Goal: Task Accomplishment & Management: Complete application form

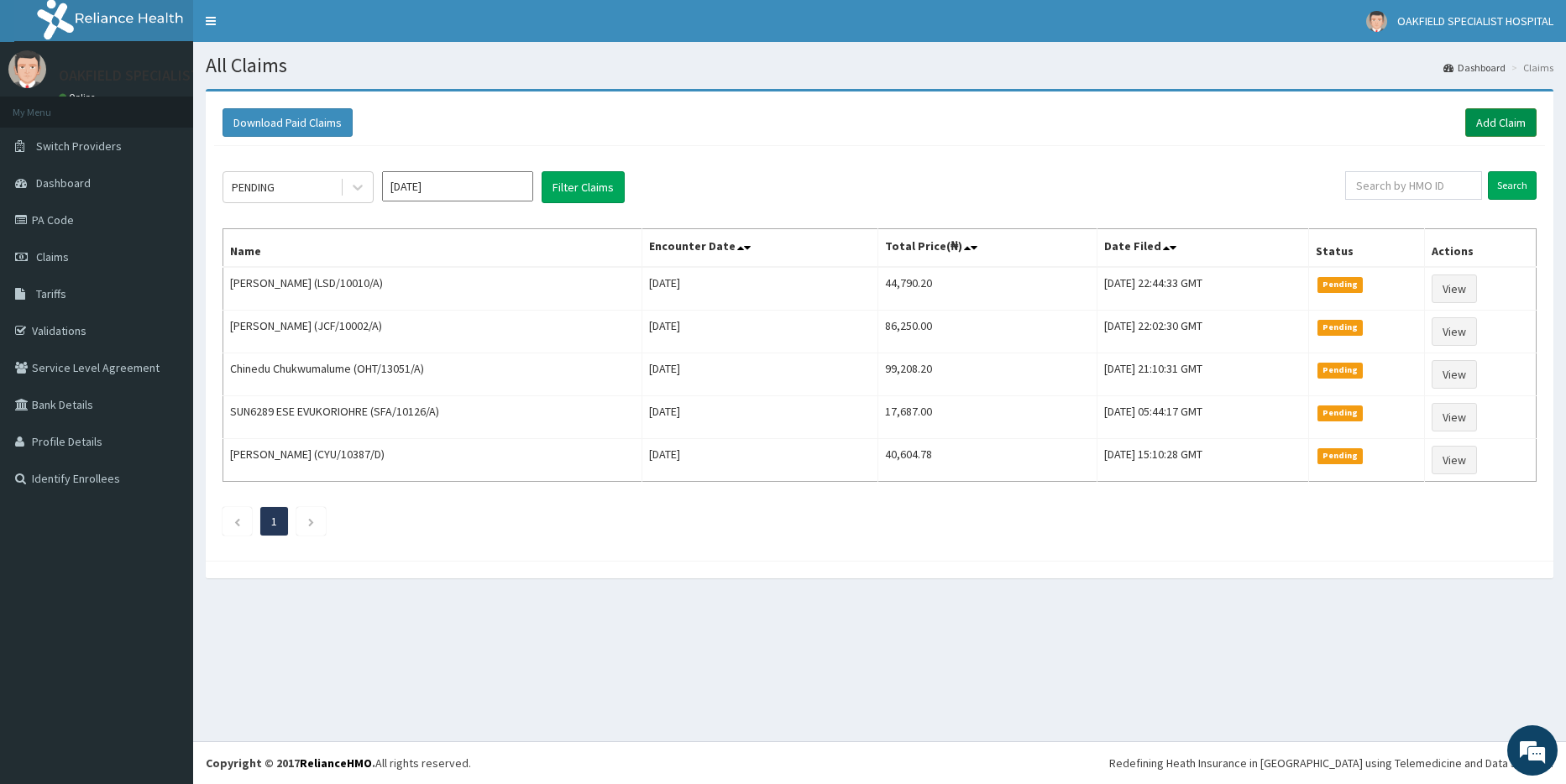
click at [1500, 128] on link "Add Claim" at bounding box center [1500, 122] width 72 height 28
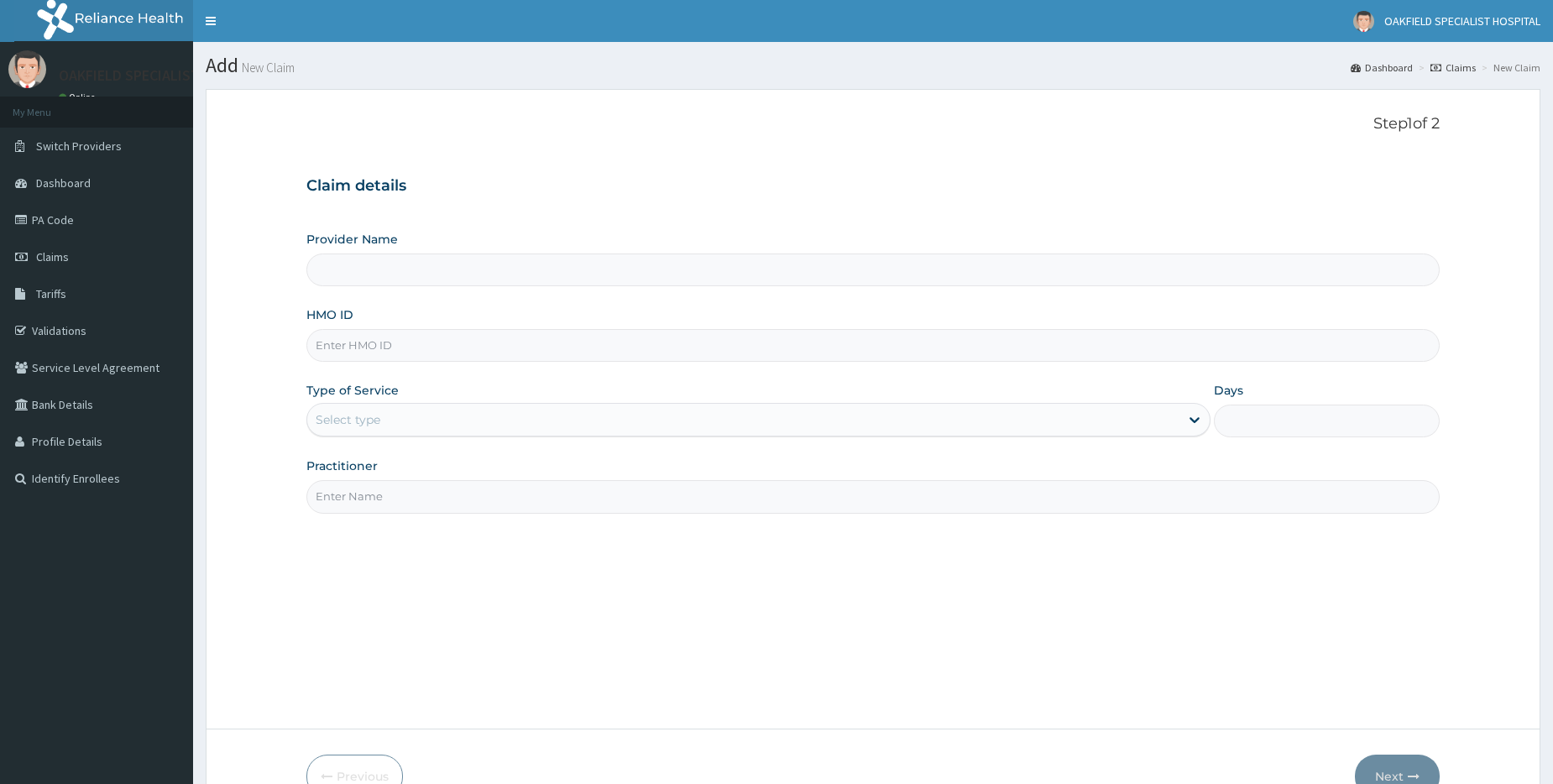
click at [377, 351] on input "HMO ID" at bounding box center [874, 345] width 1133 height 32
paste input "TFG/10122/A"
type input "TFG/10122/A"
click at [338, 415] on div "Select type" at bounding box center [348, 419] width 65 height 17
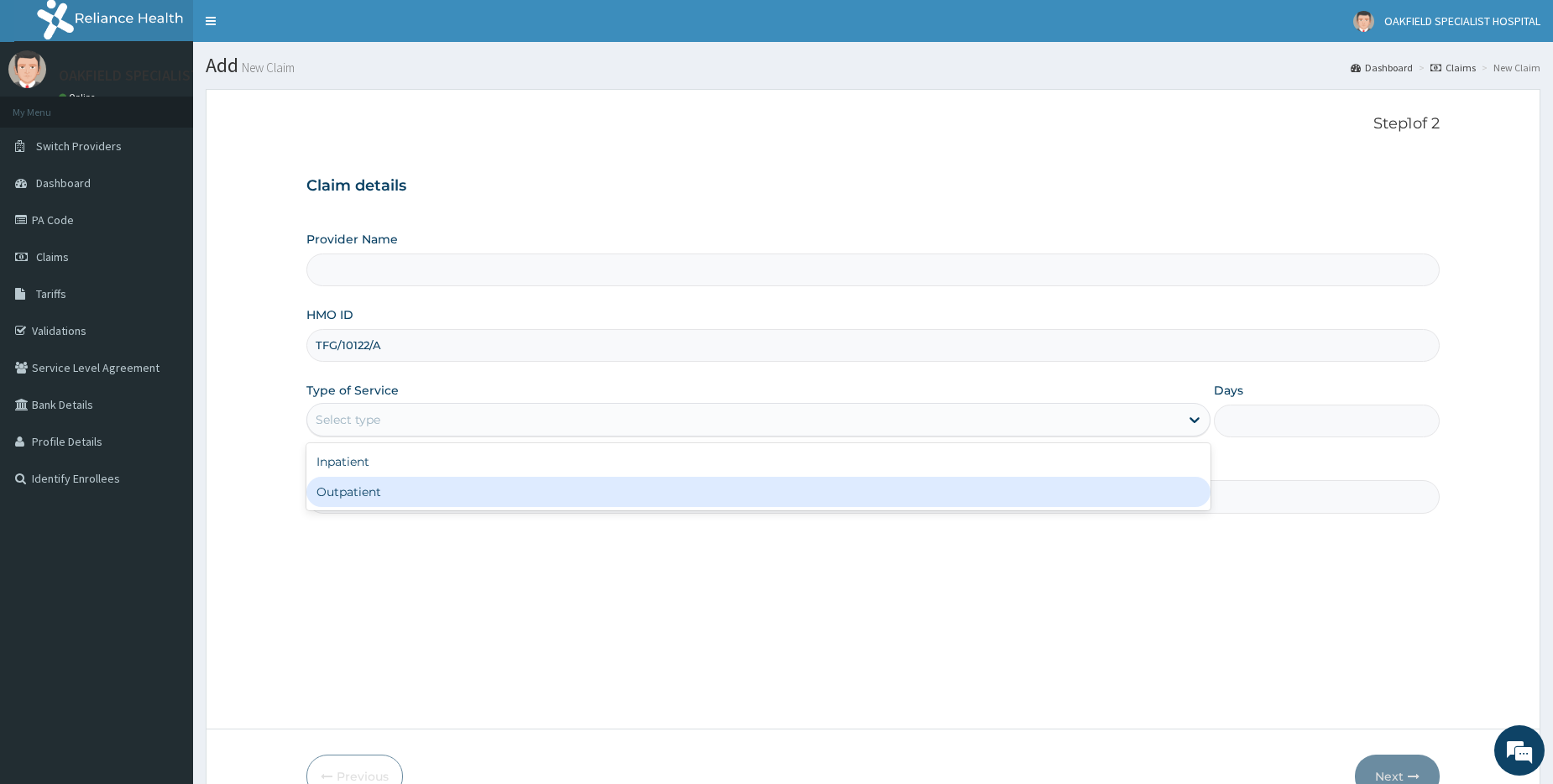
click at [348, 482] on div "Outpatient" at bounding box center [759, 491] width 904 height 30
type input "1"
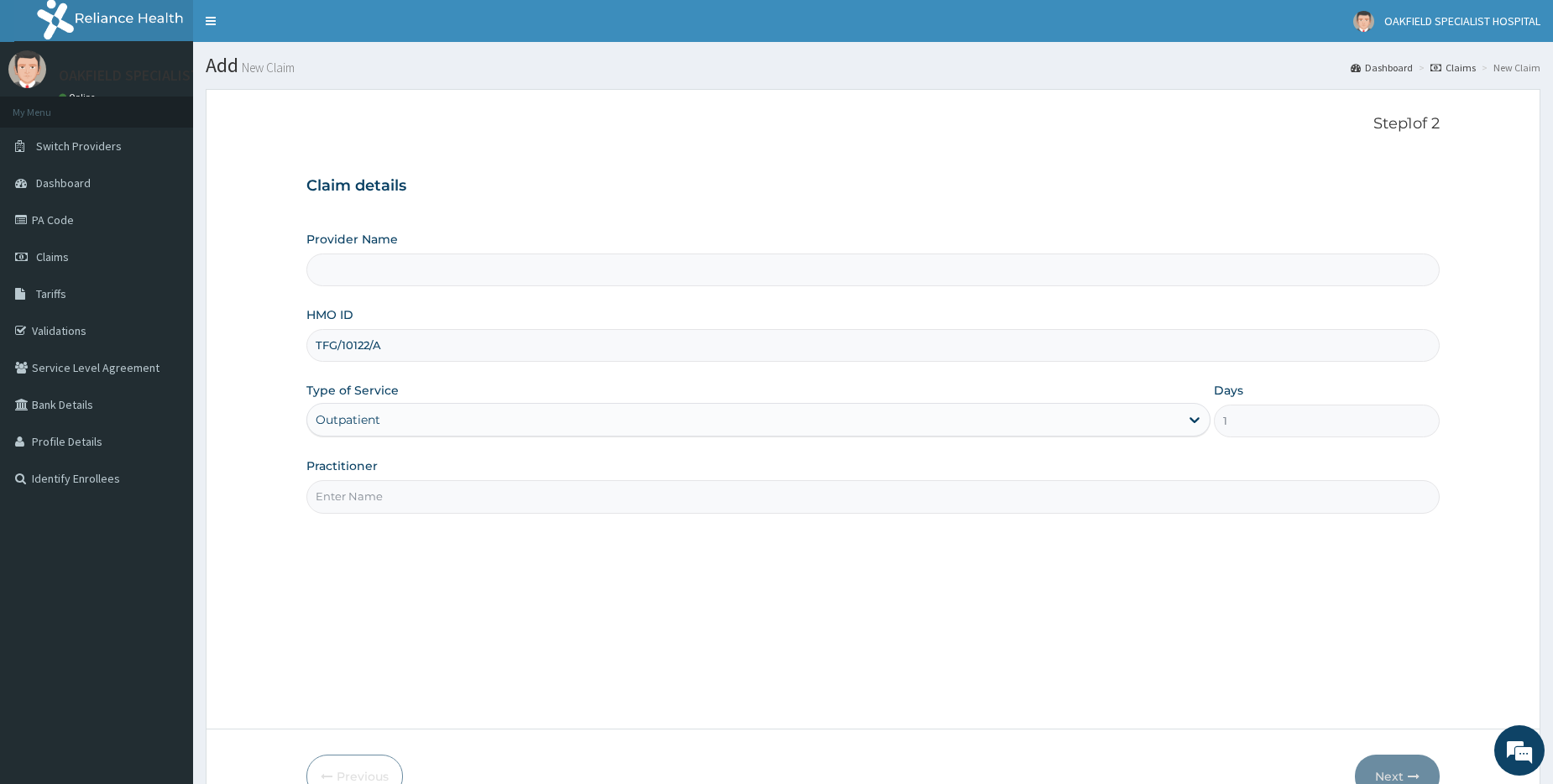
click at [354, 491] on input "Practitioner" at bounding box center [874, 496] width 1133 height 32
type input "D"
type input "Vinca Hospital Limited"
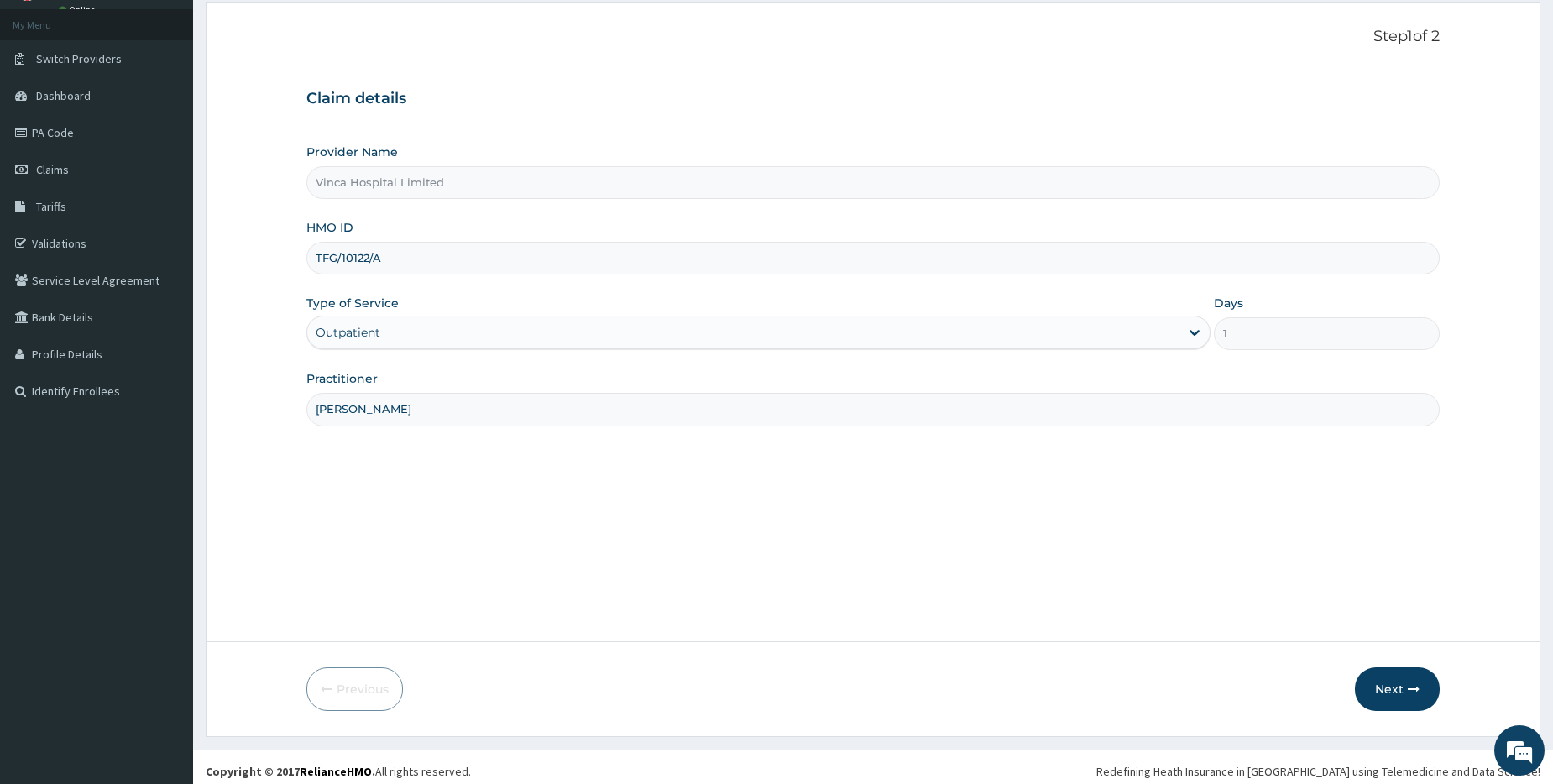
scroll to position [96, 0]
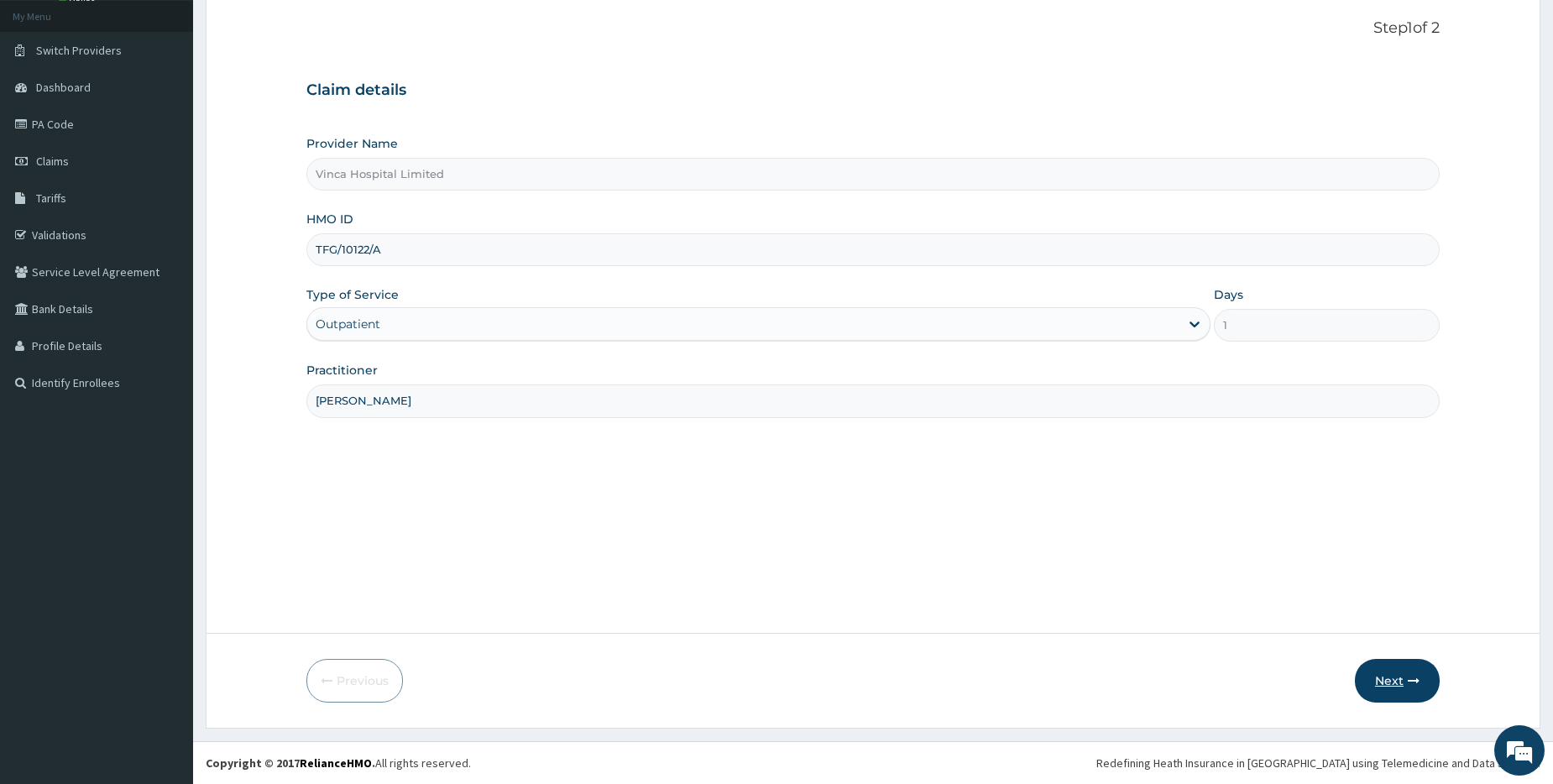
type input "DR DAVID"
click at [1404, 669] on button "Next" at bounding box center [1397, 680] width 85 height 44
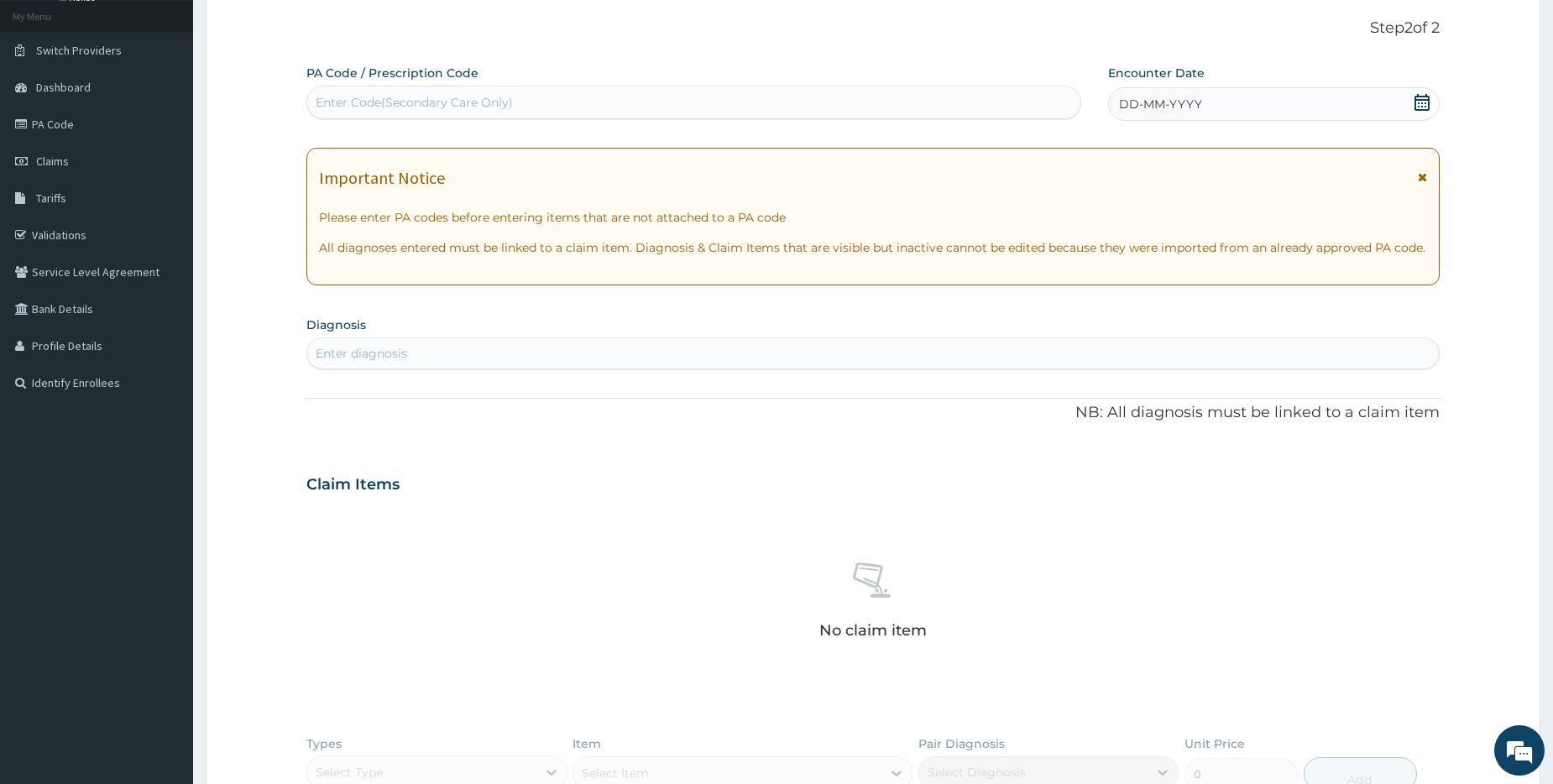
click at [383, 112] on div "Enter Code(Secondary Care Only)" at bounding box center [693, 102] width 773 height 26
paste input "PA/2CE010"
type input "PA/2CE010"
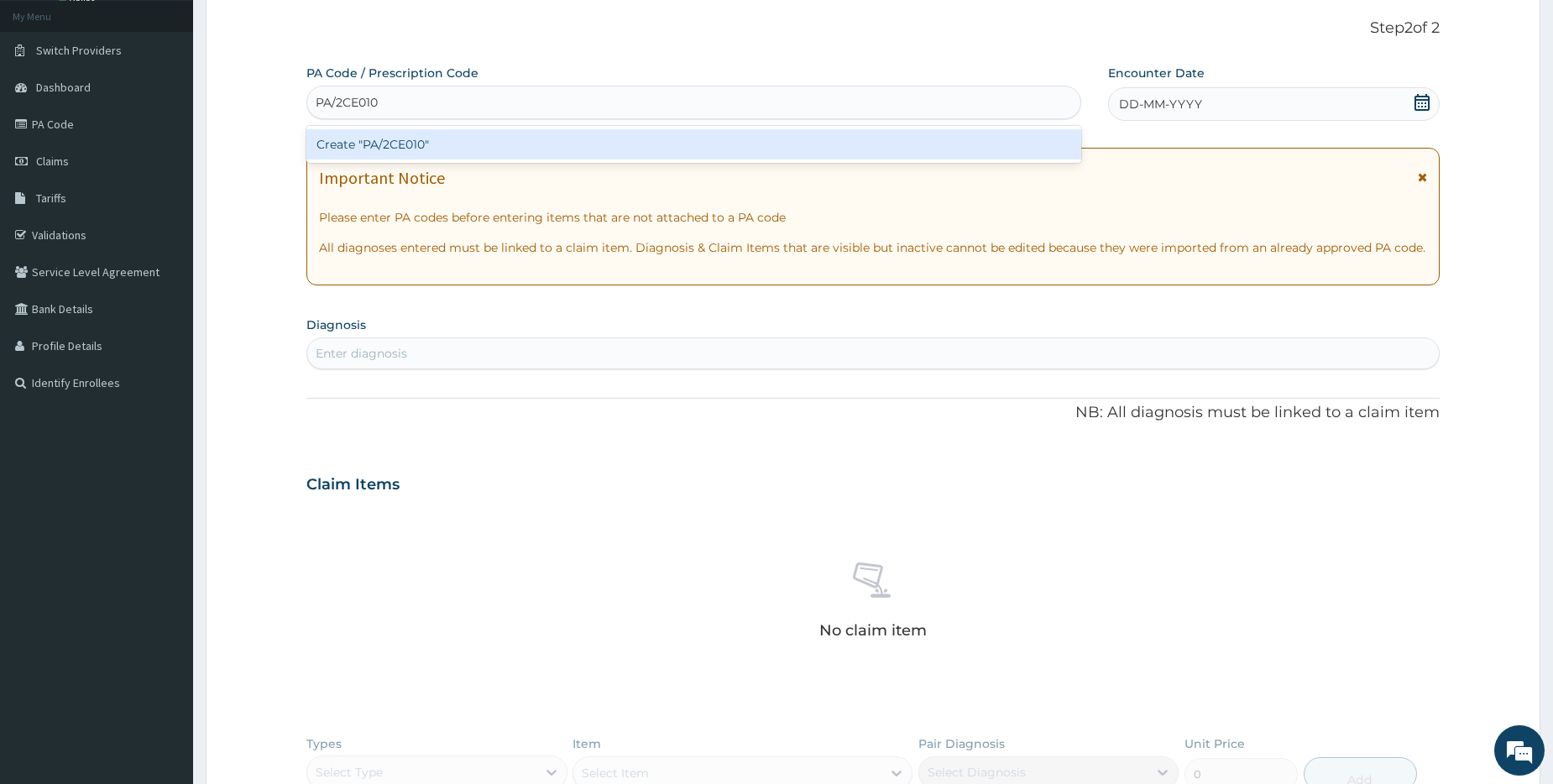
click at [354, 157] on div "Create "PA/2CE010"" at bounding box center [694, 144] width 775 height 30
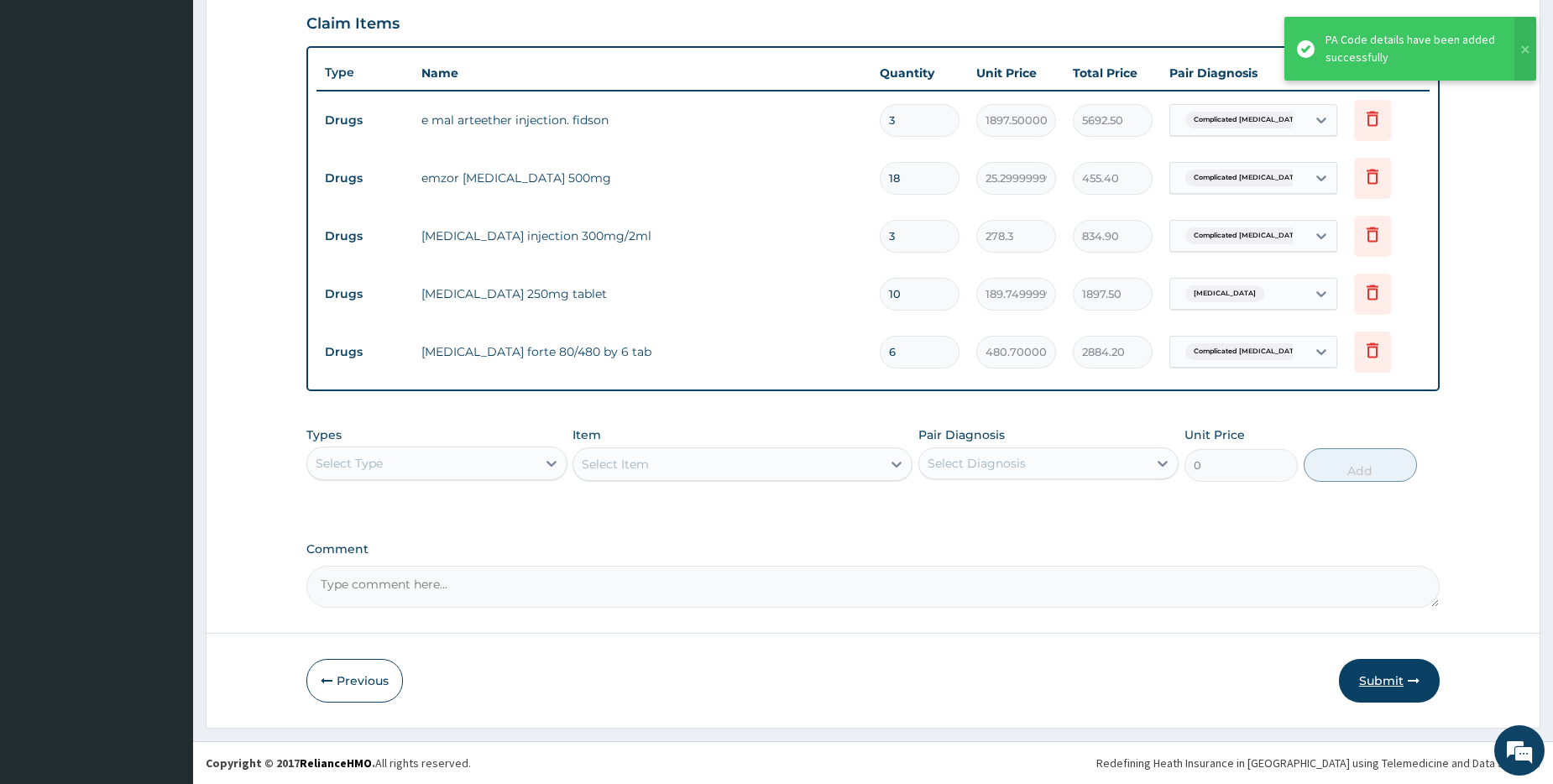
click at [1404, 680] on button "Submit" at bounding box center [1389, 680] width 101 height 44
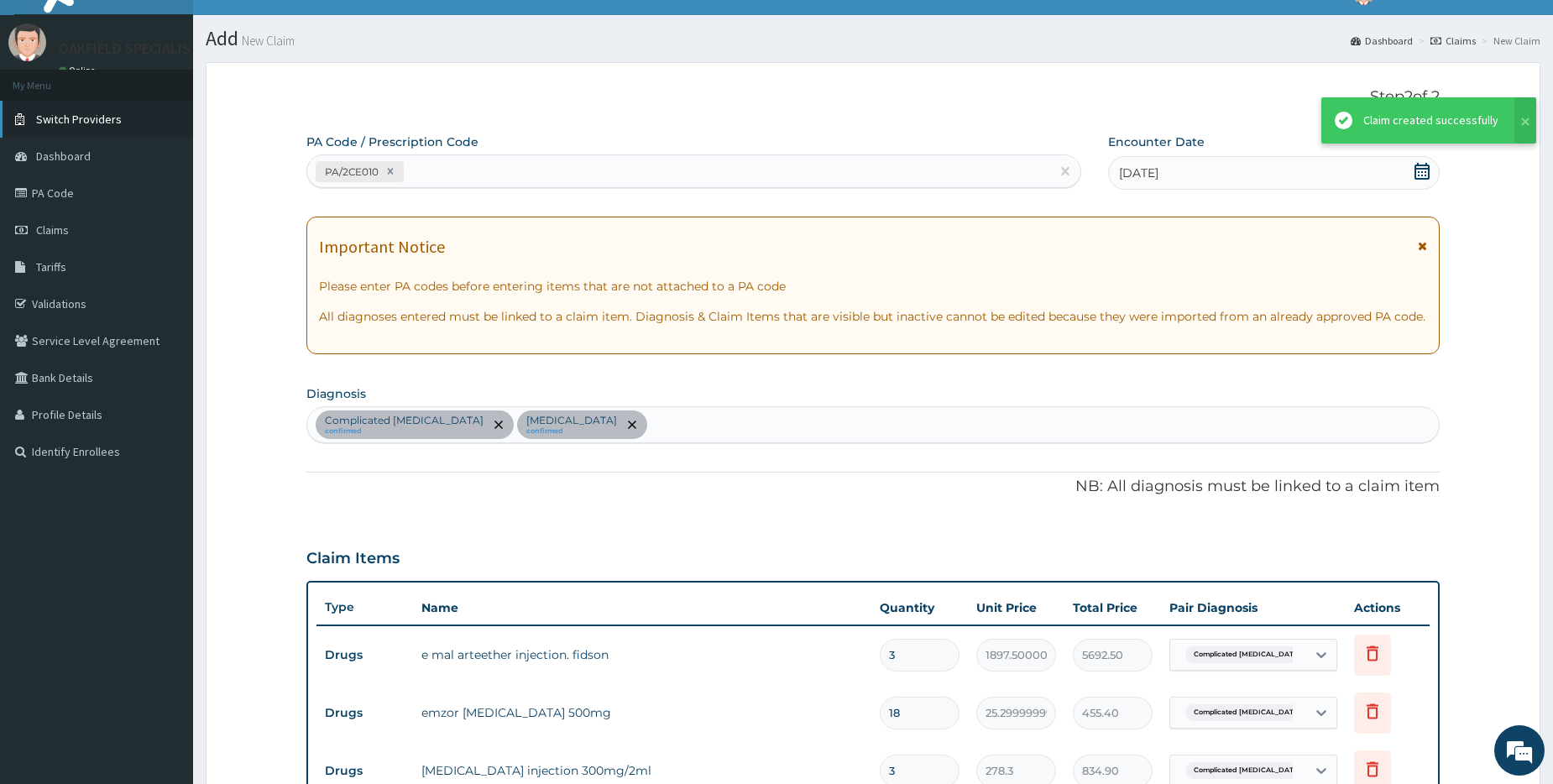
scroll to position [562, 0]
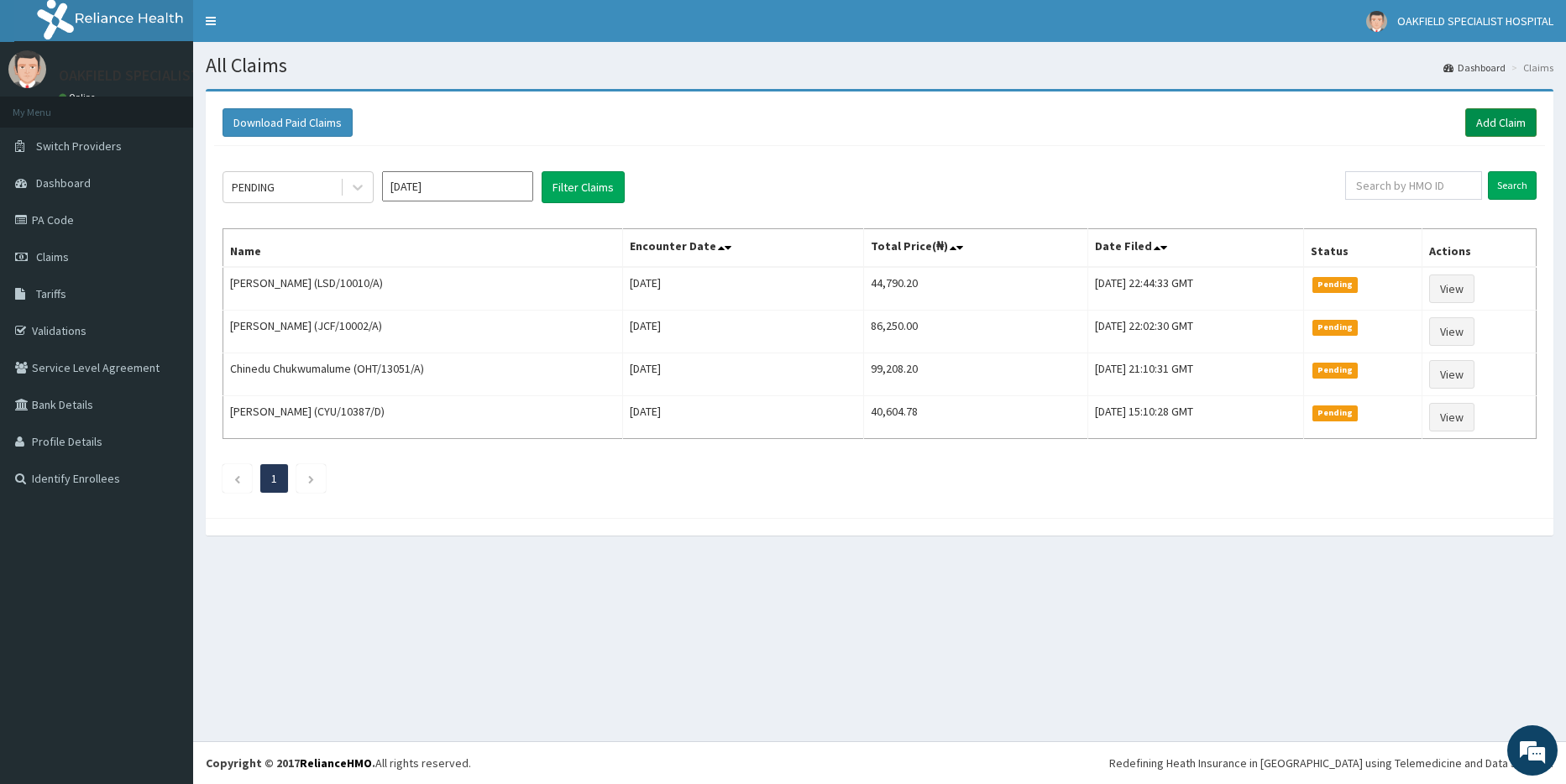
click at [1505, 120] on link "Add Claim" at bounding box center [1500, 122] width 72 height 28
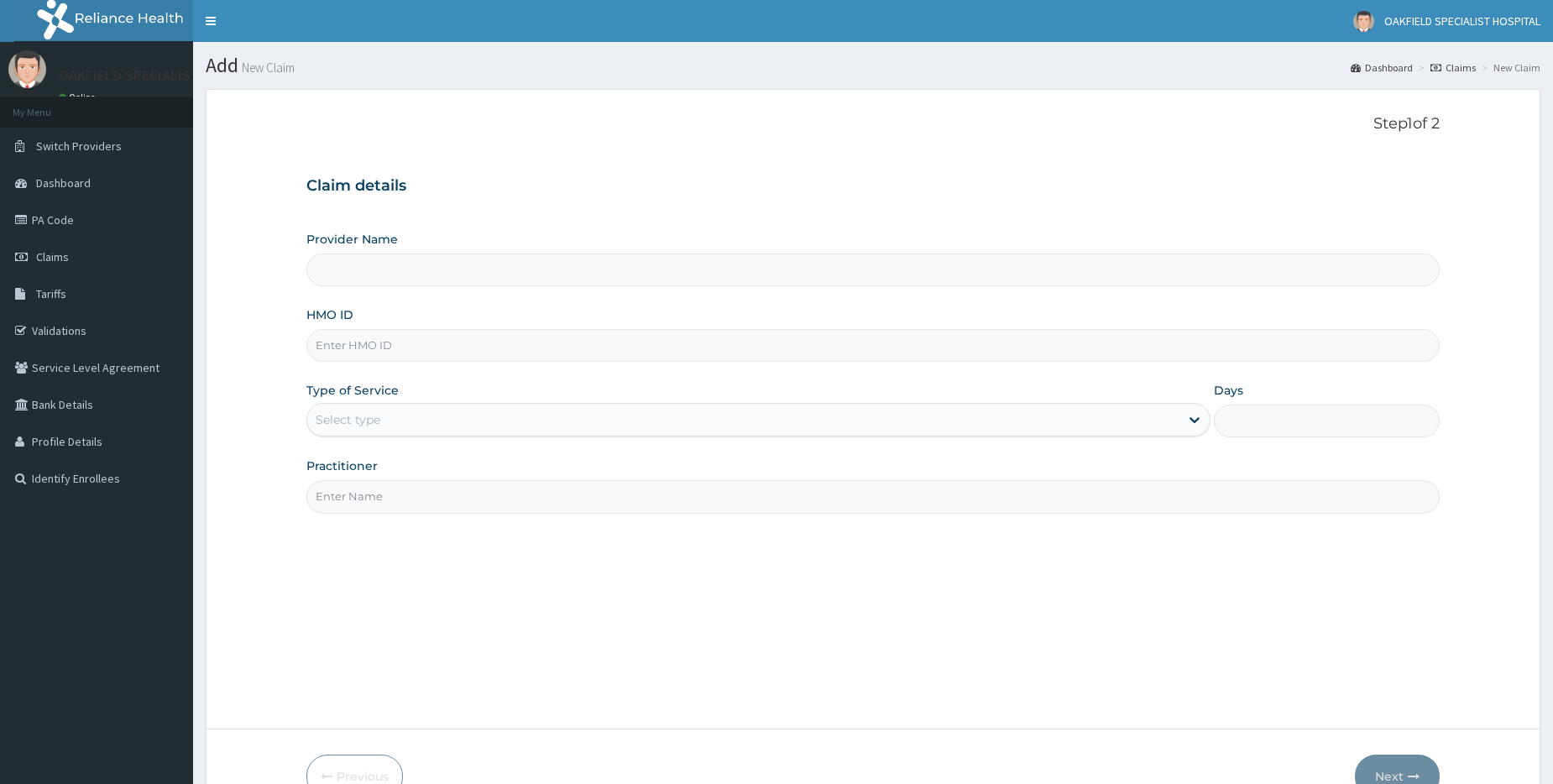
type input "Vinca Hospital Limited"
type input "CYU/10388/A"
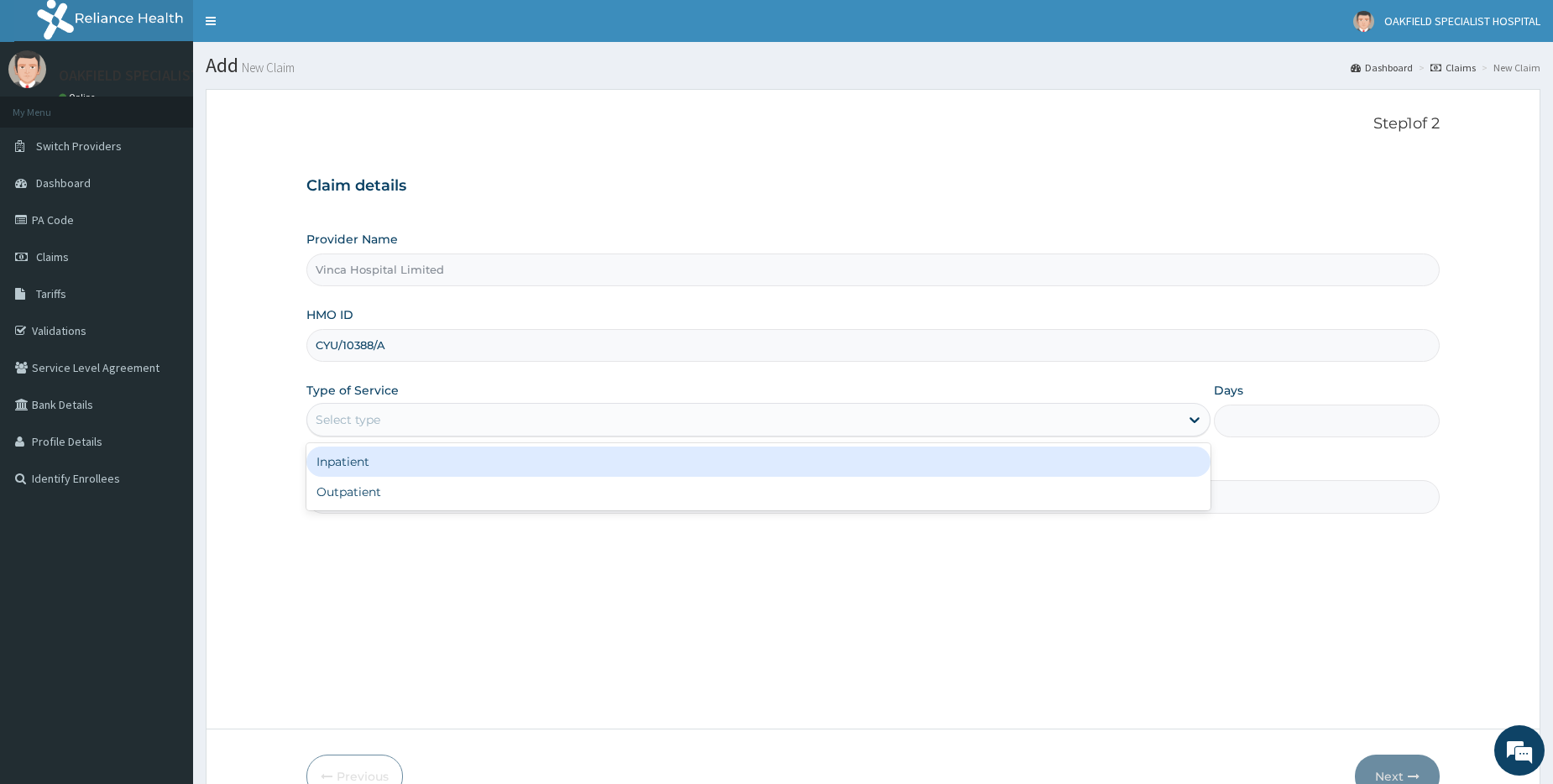
click at [356, 412] on div "Select type" at bounding box center [348, 419] width 65 height 17
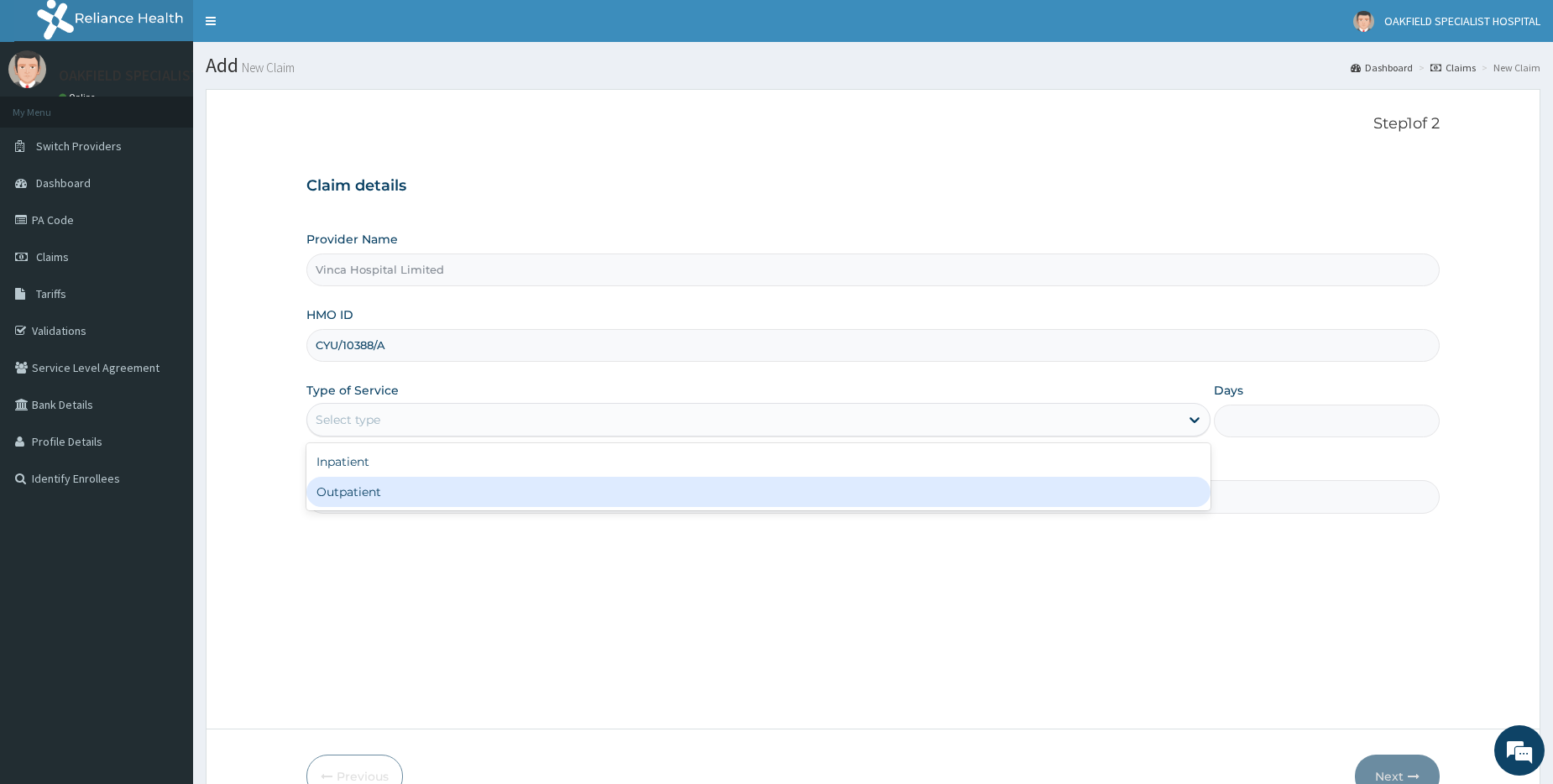
click at [359, 500] on div "Outpatient" at bounding box center [759, 491] width 904 height 30
type input "1"
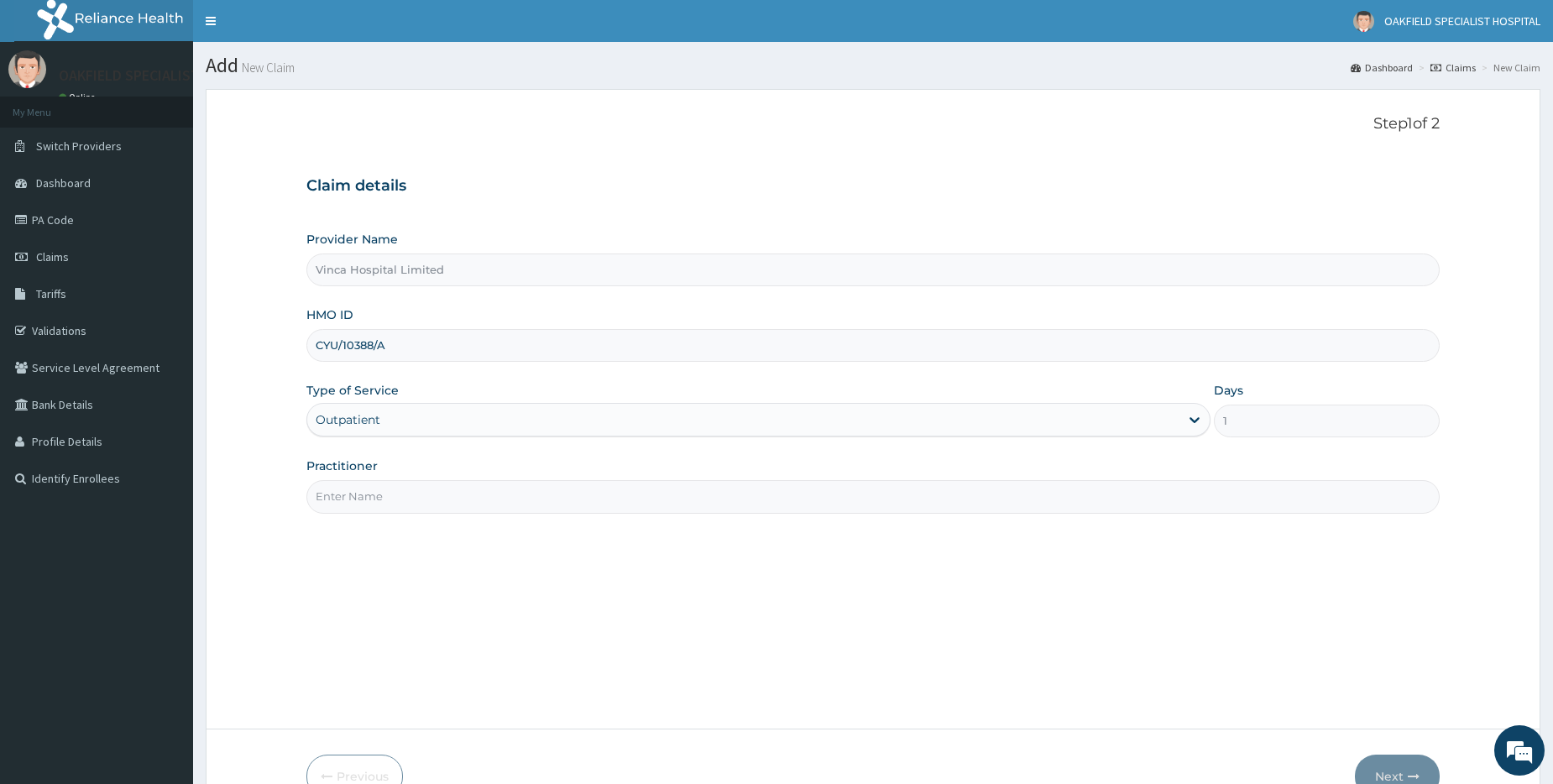
click at [359, 500] on input "Practitioner" at bounding box center [874, 496] width 1133 height 32
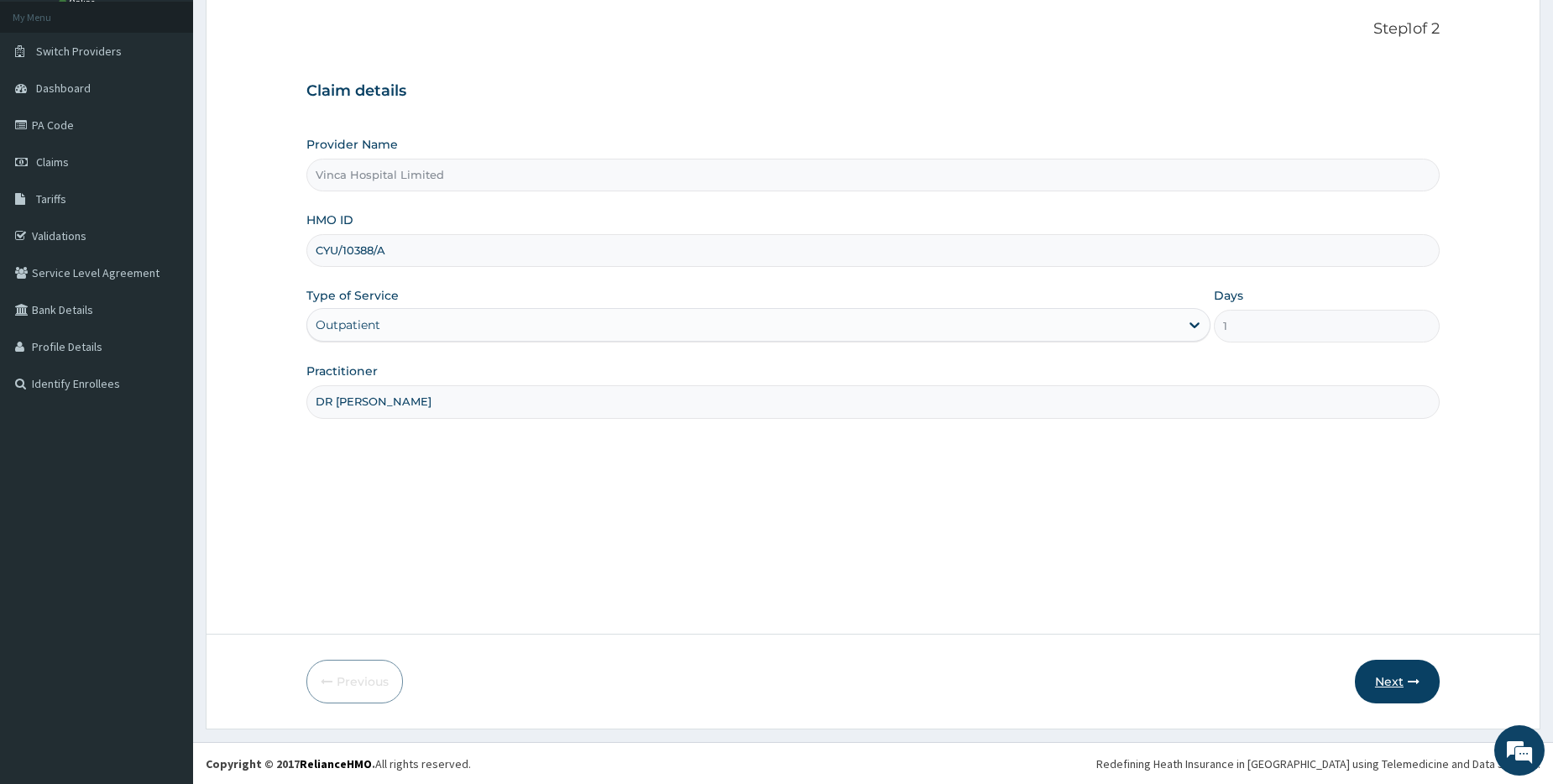
scroll to position [96, 0]
type input "DR [PERSON_NAME]"
click at [1389, 678] on button "Next" at bounding box center [1397, 680] width 85 height 44
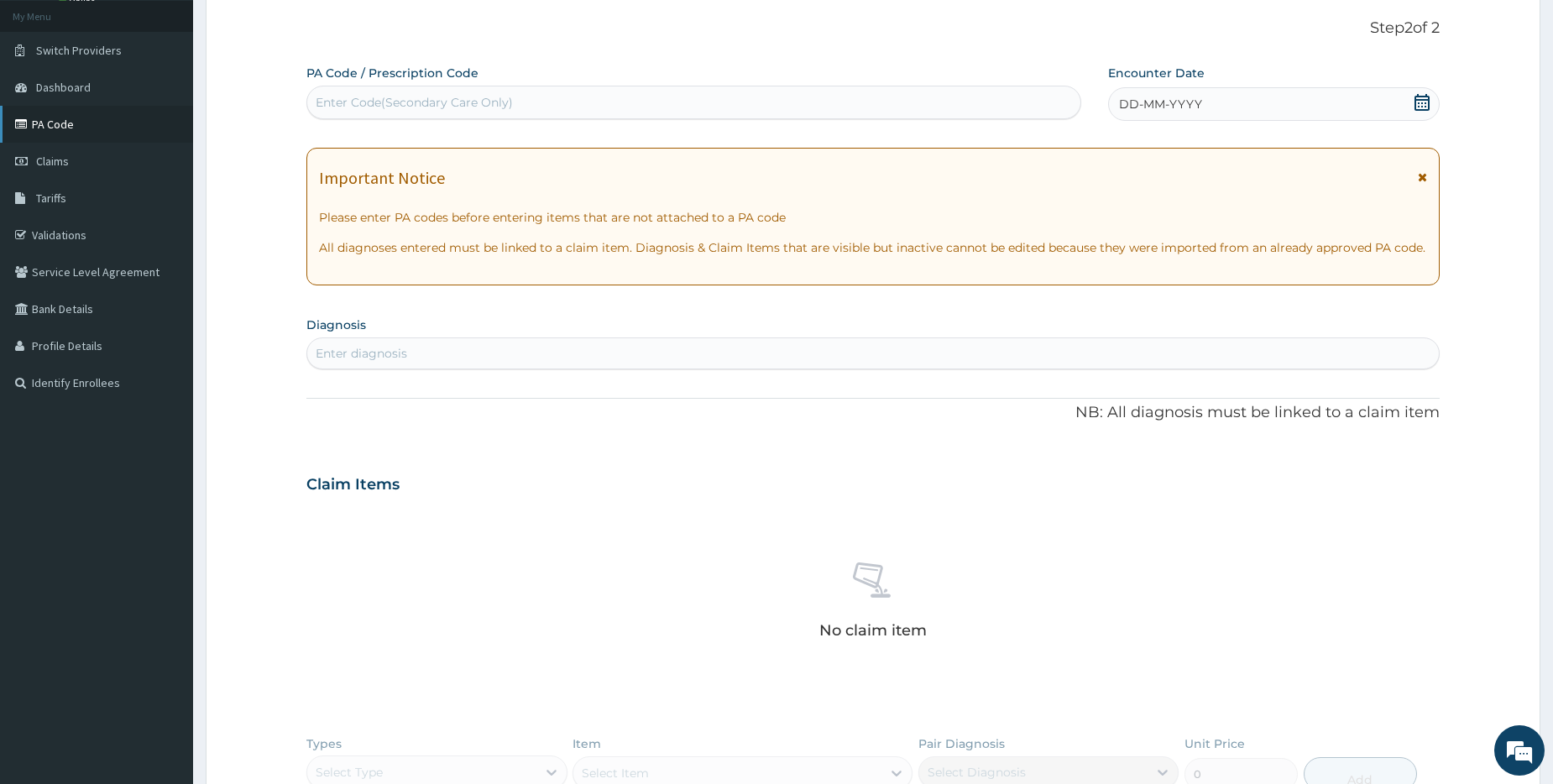
scroll to position [0, 0]
click at [377, 102] on div "Enter Code(Secondary Care Only)" at bounding box center [414, 102] width 197 height 17
paste input "PA/303EDC"
type input "PA/303EDC"
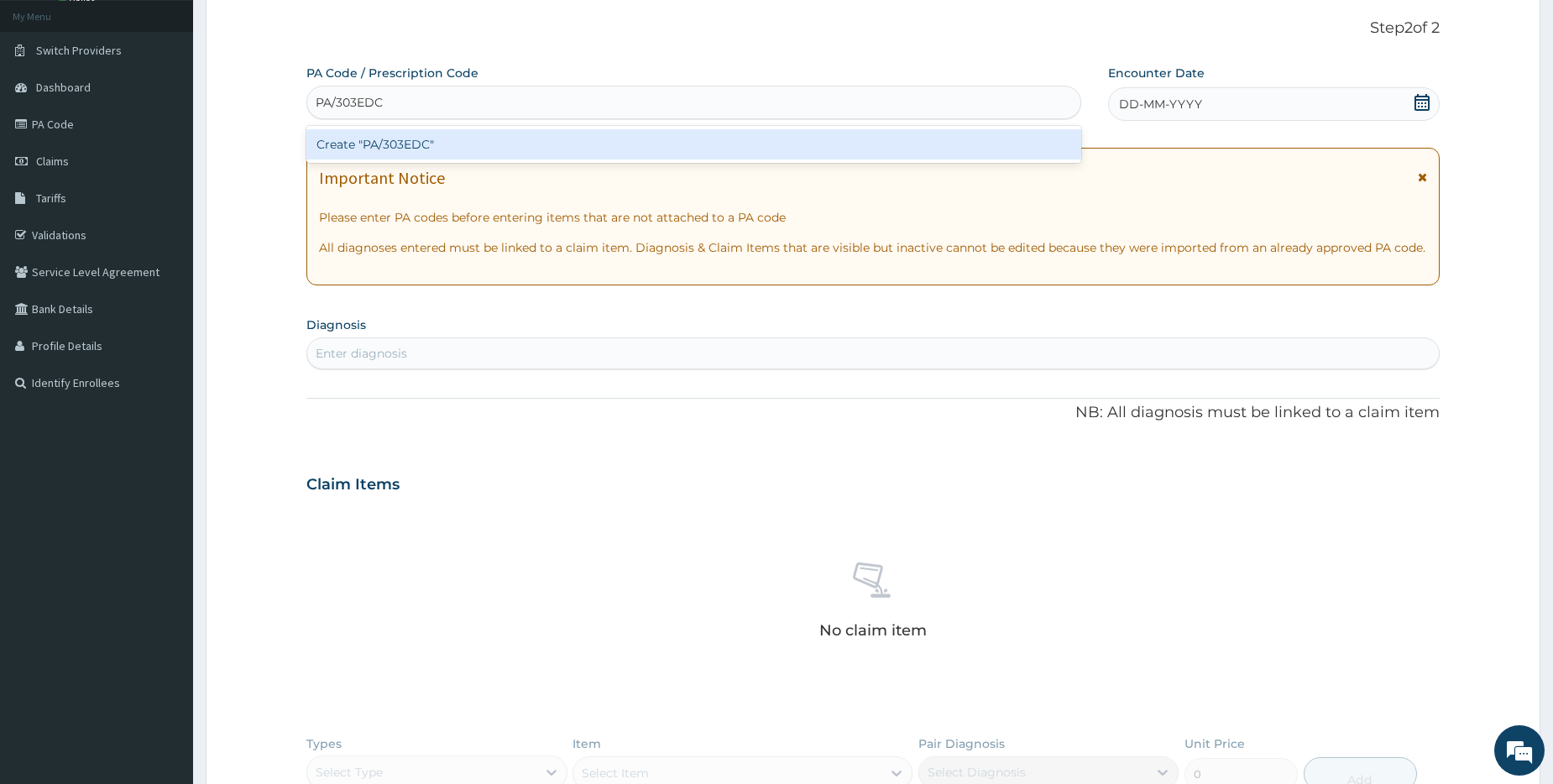
click at [376, 143] on div "Create "PA/303EDC"" at bounding box center [694, 144] width 775 height 30
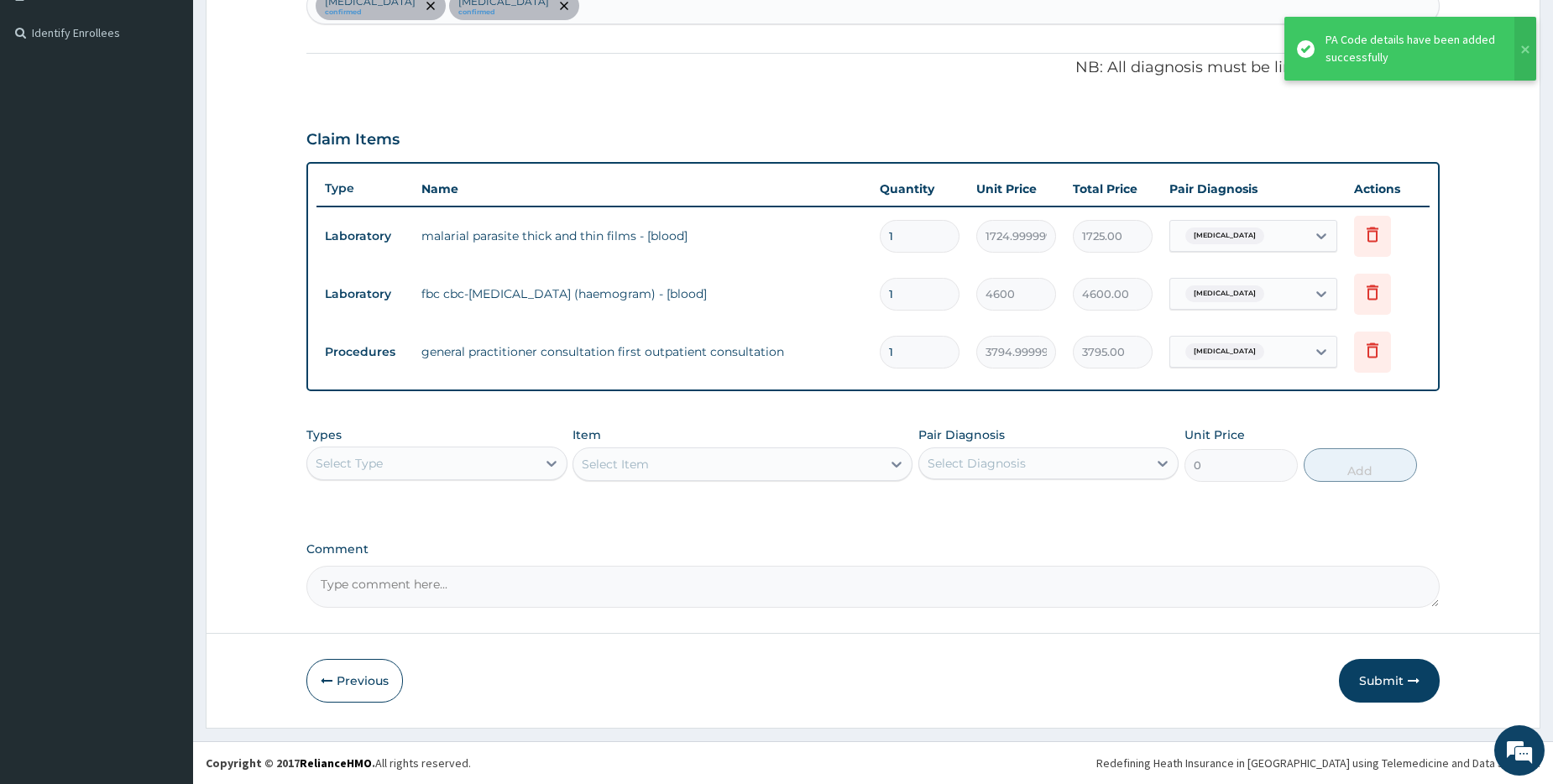
click at [1372, 681] on button "Submit" at bounding box center [1389, 680] width 101 height 44
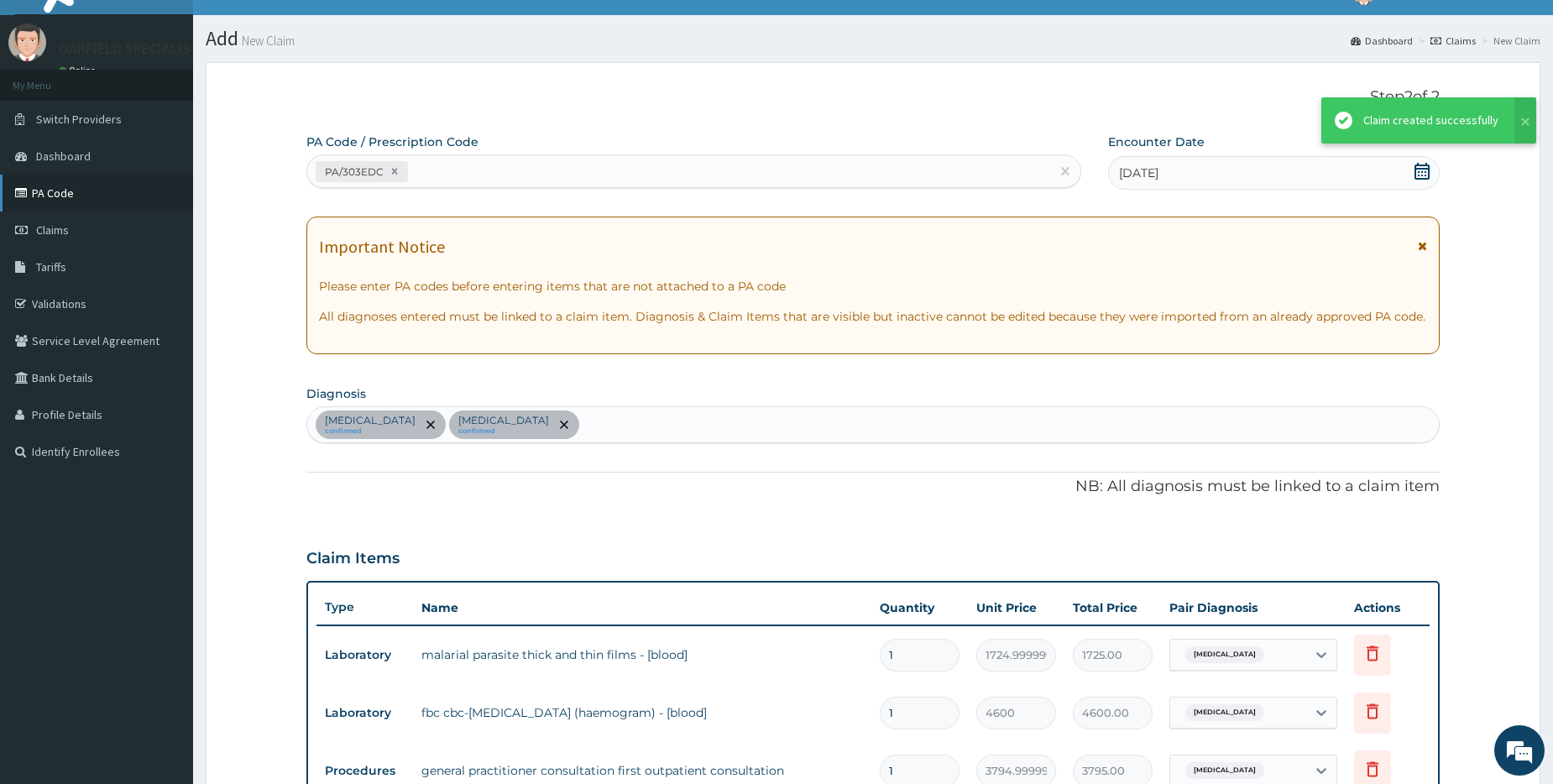
scroll to position [446, 0]
